Goal: Navigation & Orientation: Find specific page/section

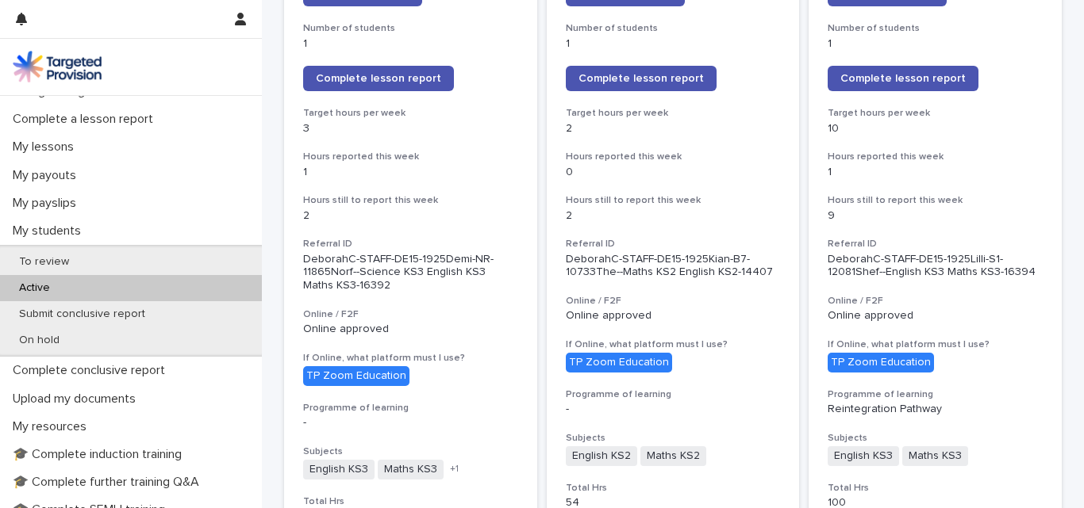
scroll to position [201, 0]
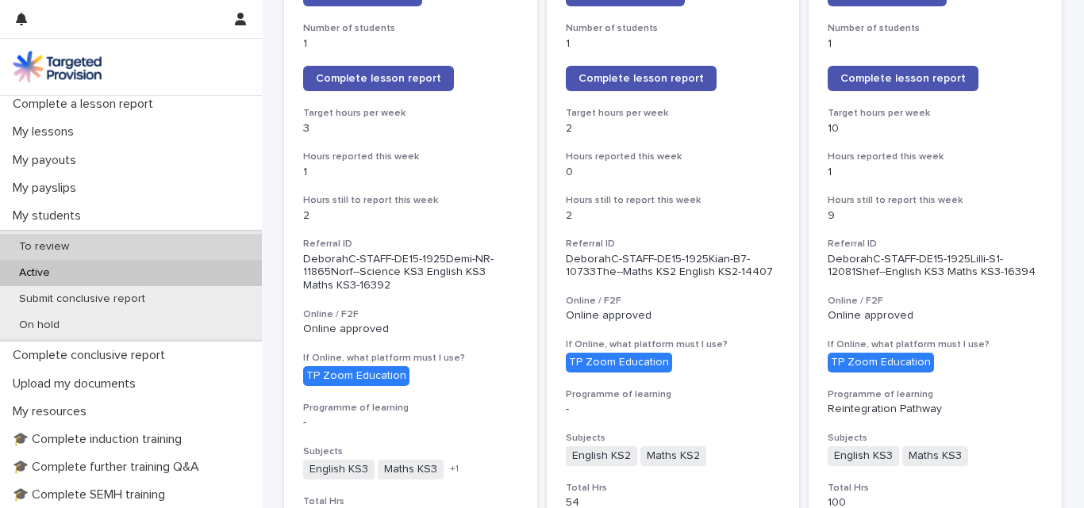
click at [171, 243] on div "To review" at bounding box center [131, 247] width 262 height 26
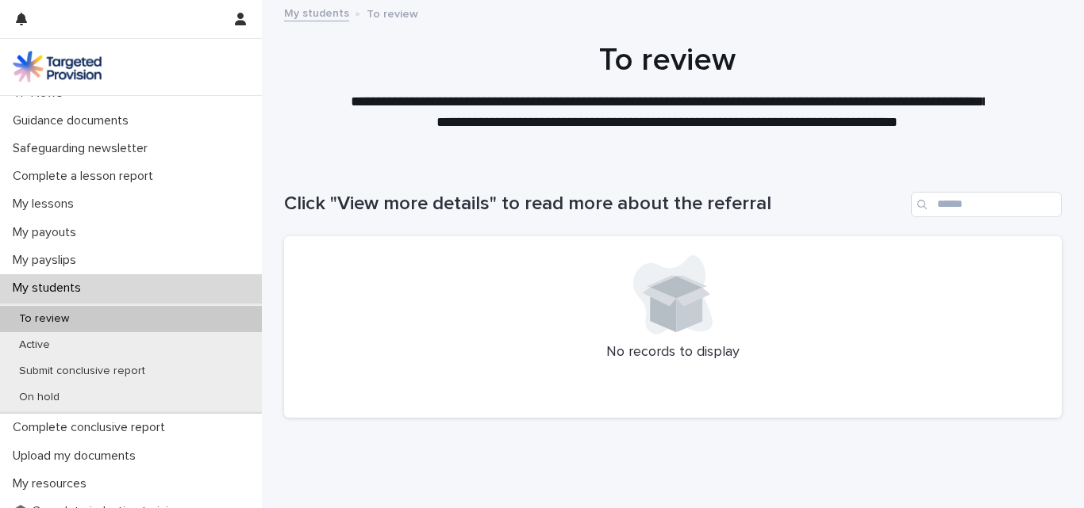
scroll to position [201, 0]
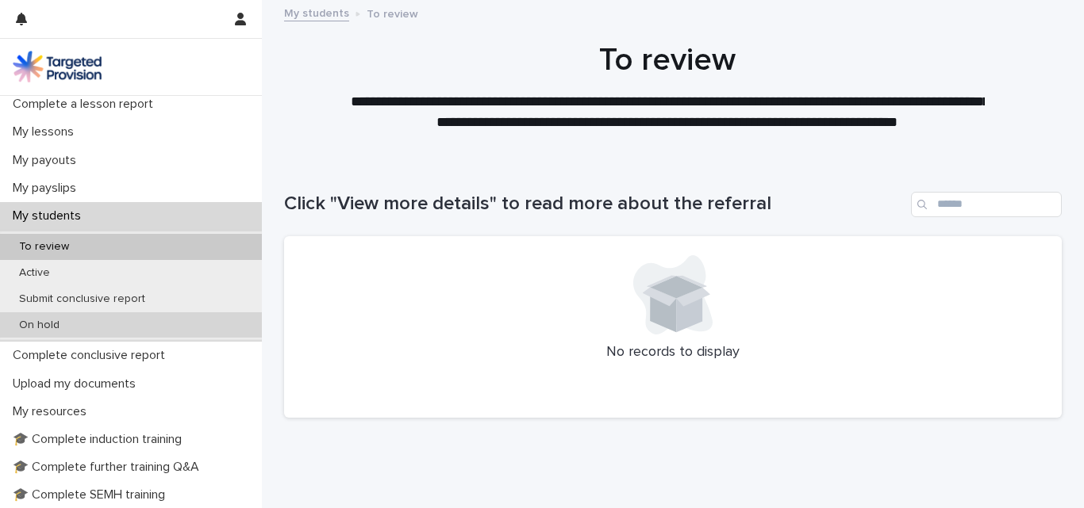
click at [75, 326] on div "On hold" at bounding box center [131, 326] width 262 height 26
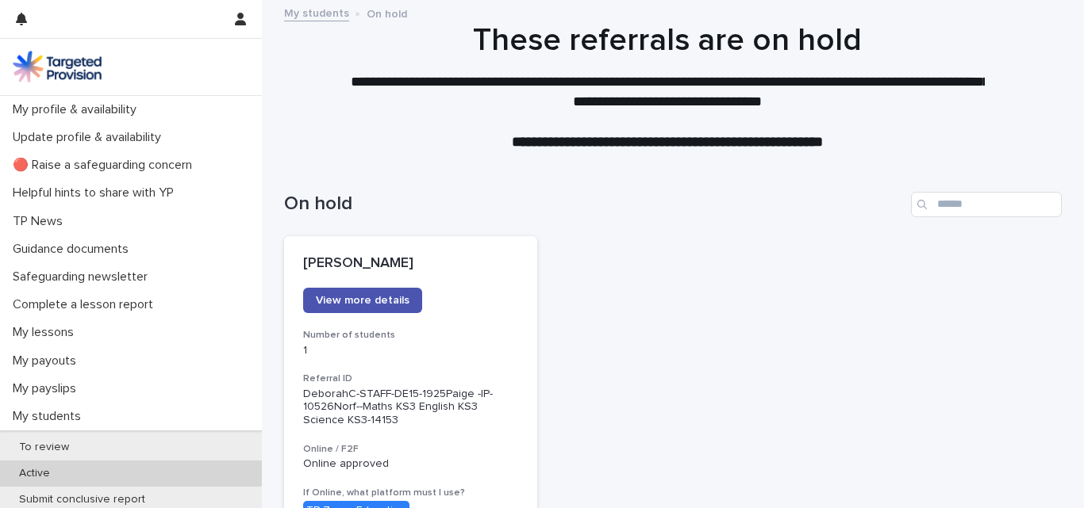
click at [40, 472] on p "Active" at bounding box center [34, 473] width 56 height 13
